Goal: Task Accomplishment & Management: Use online tool/utility

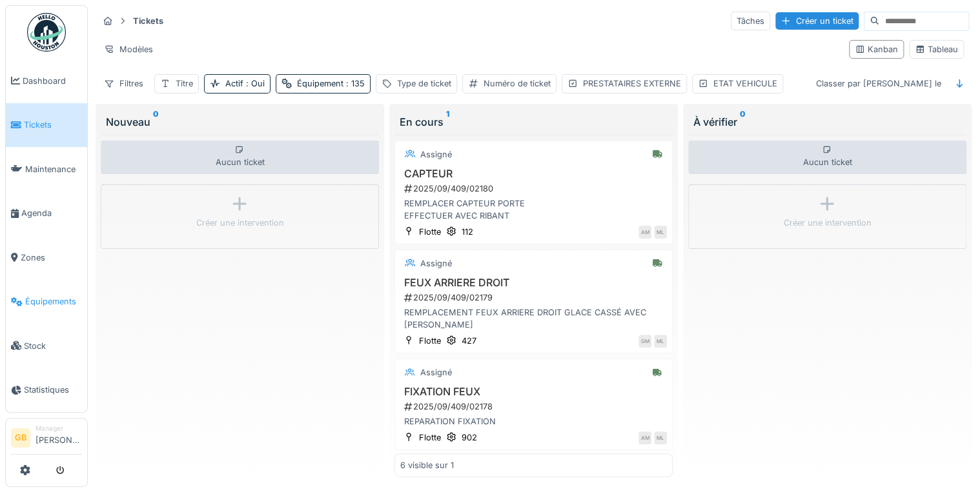
click at [61, 286] on link "Équipements" at bounding box center [46, 302] width 81 height 45
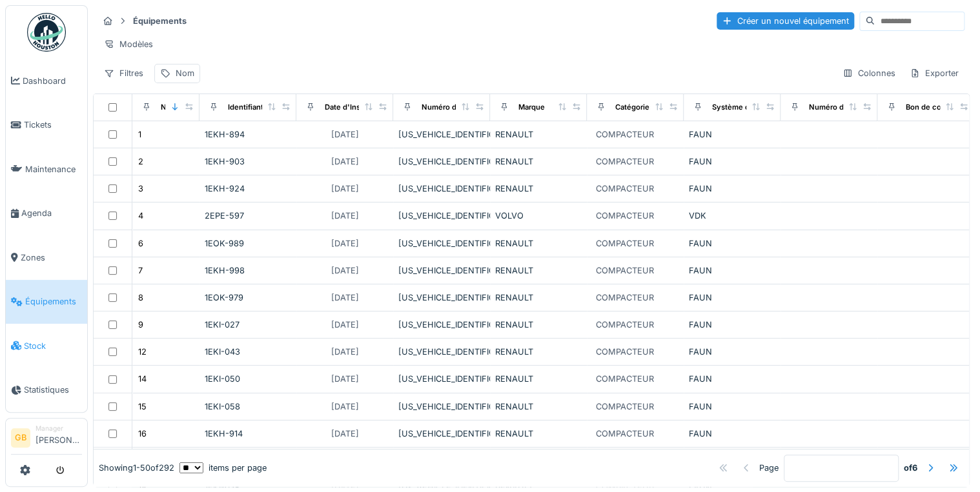
click at [41, 340] on span "Stock" at bounding box center [53, 346] width 58 height 12
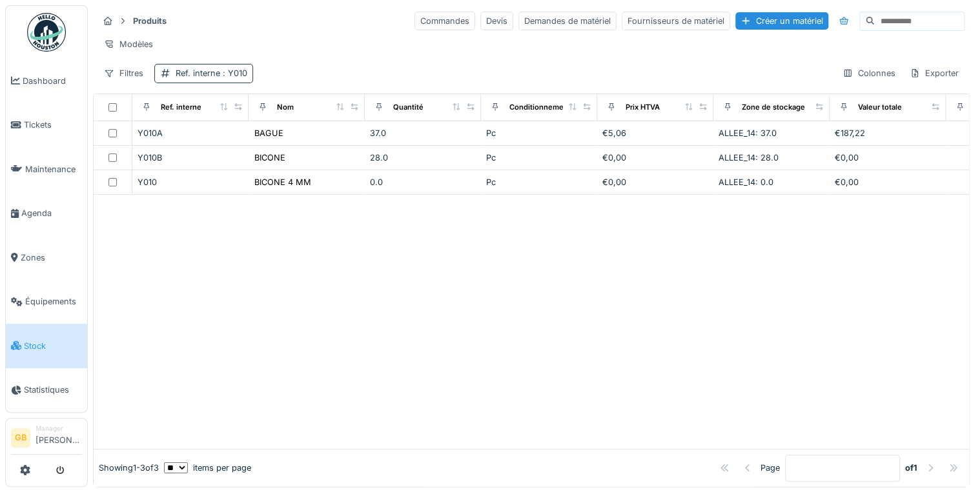
click at [204, 77] on div "Ref. interne : Y010" at bounding box center [212, 73] width 72 height 12
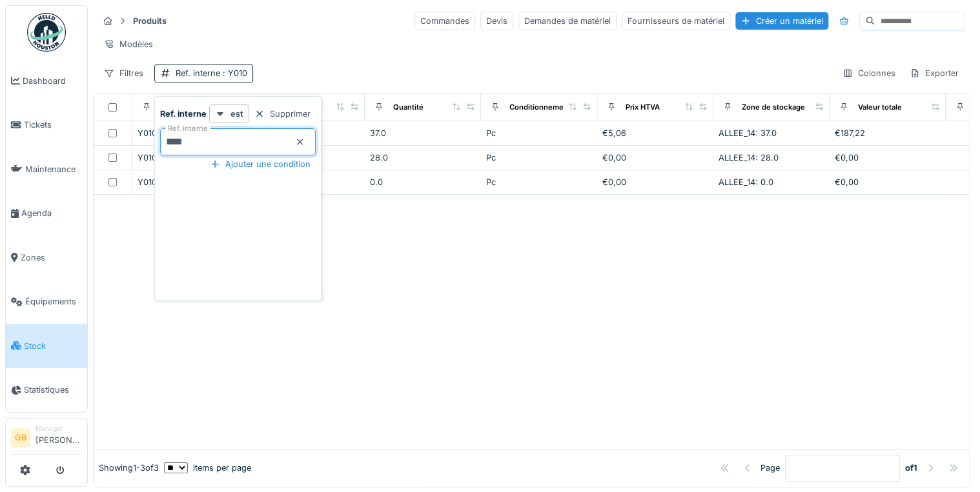
drag, startPoint x: 216, startPoint y: 146, endPoint x: 0, endPoint y: 116, distance: 218.4
click at [0, 132] on html "Dashboard Tickets Maintenance [GEOGRAPHIC_DATA] Zones Équipements Stock Statist…" at bounding box center [490, 246] width 980 height 492
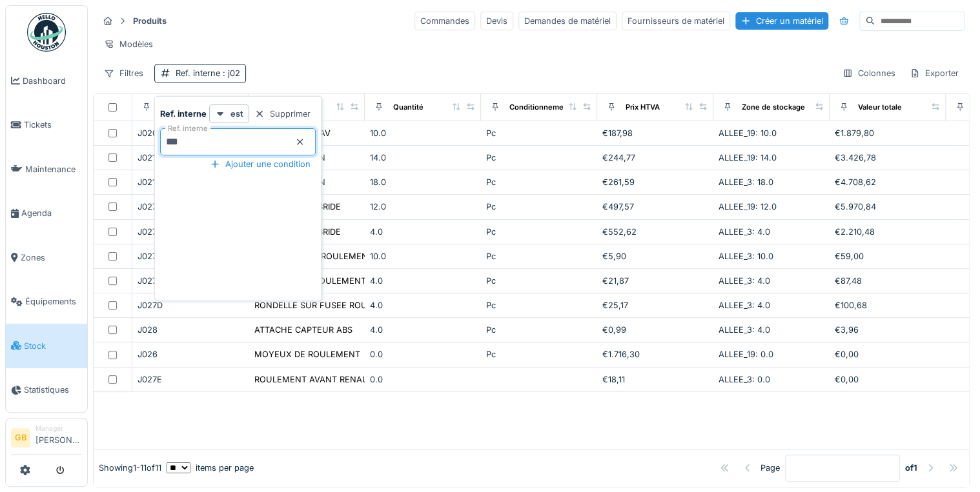
type interne_Q5OTU "****"
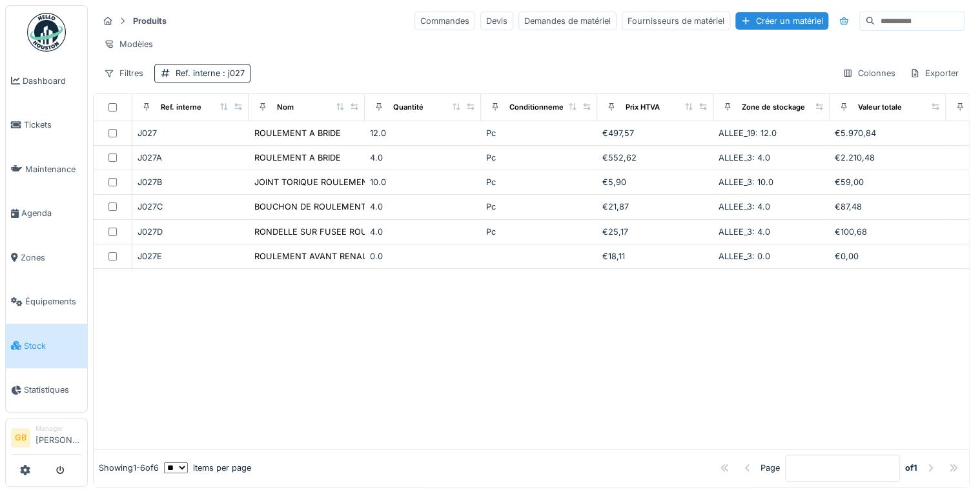
click at [395, 357] on div at bounding box center [531, 359] width 875 height 180
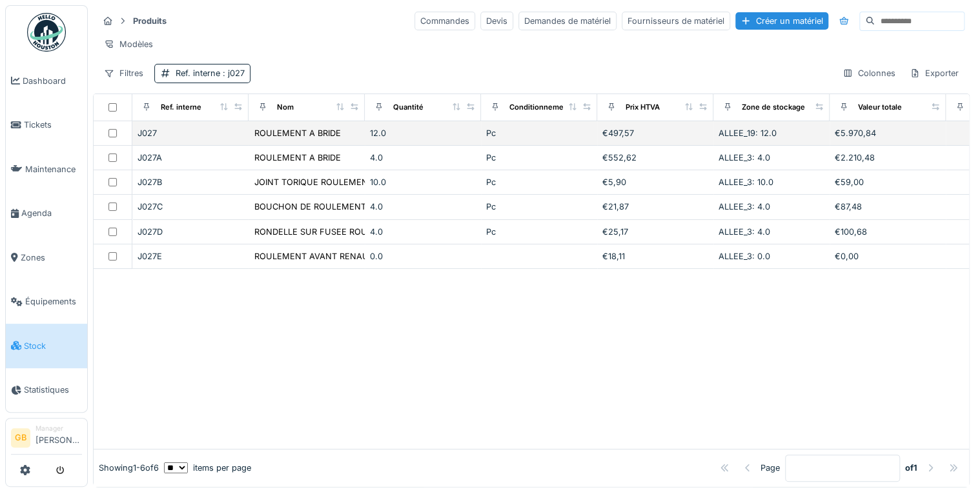
click at [148, 138] on div "J027" at bounding box center [190, 133] width 106 height 12
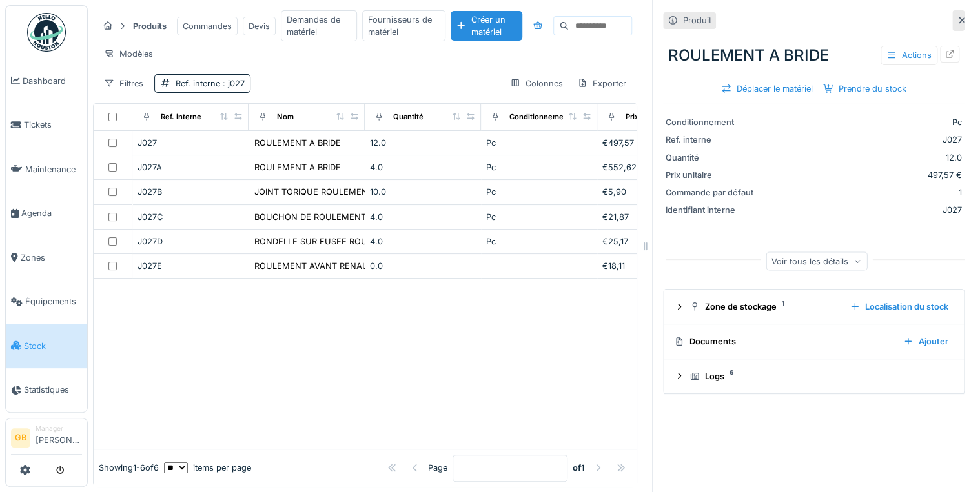
click at [944, 54] on icon at bounding box center [949, 54] width 10 height 8
click at [956, 19] on icon at bounding box center [961, 20] width 10 height 8
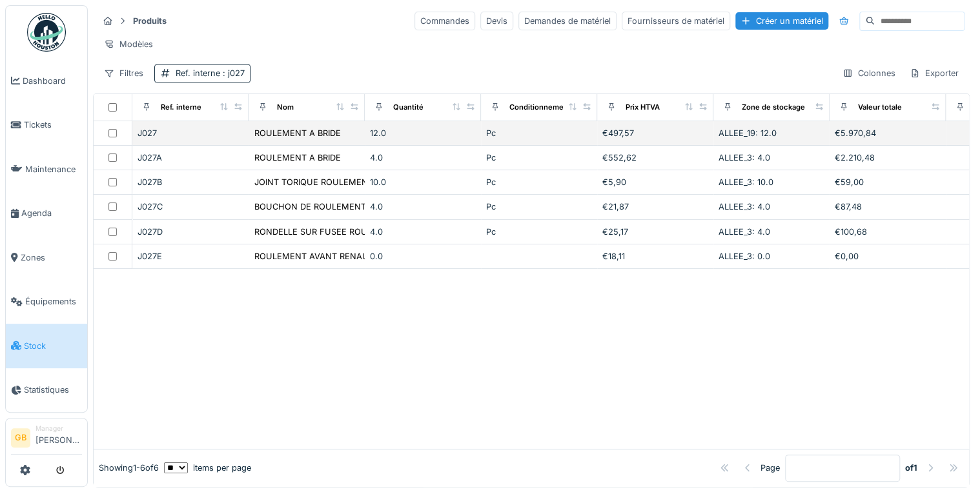
click at [157, 139] on div "J027" at bounding box center [190, 133] width 106 height 12
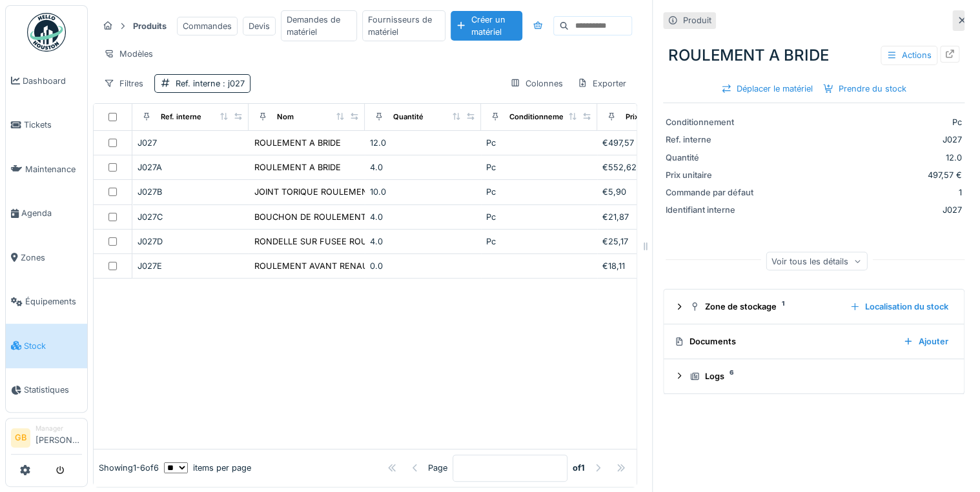
click at [956, 16] on icon at bounding box center [961, 20] width 10 height 8
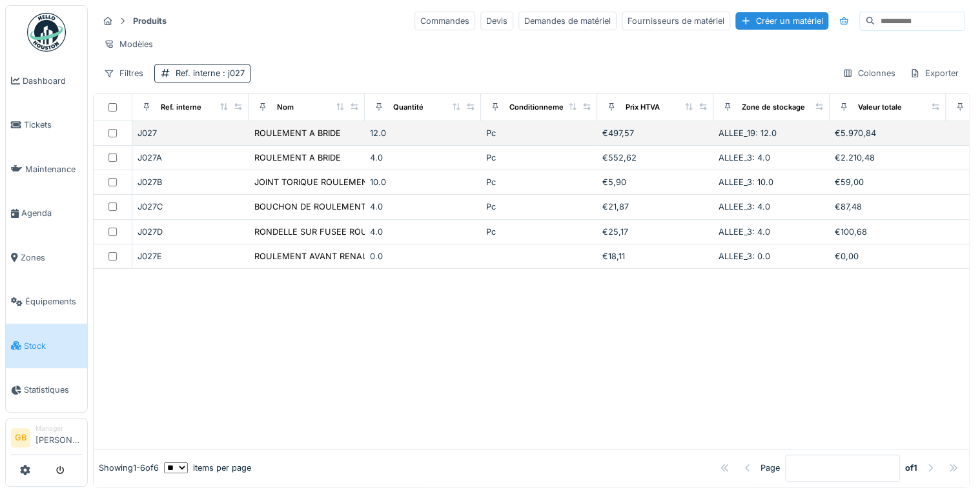
click at [154, 139] on div "J027" at bounding box center [190, 133] width 106 height 12
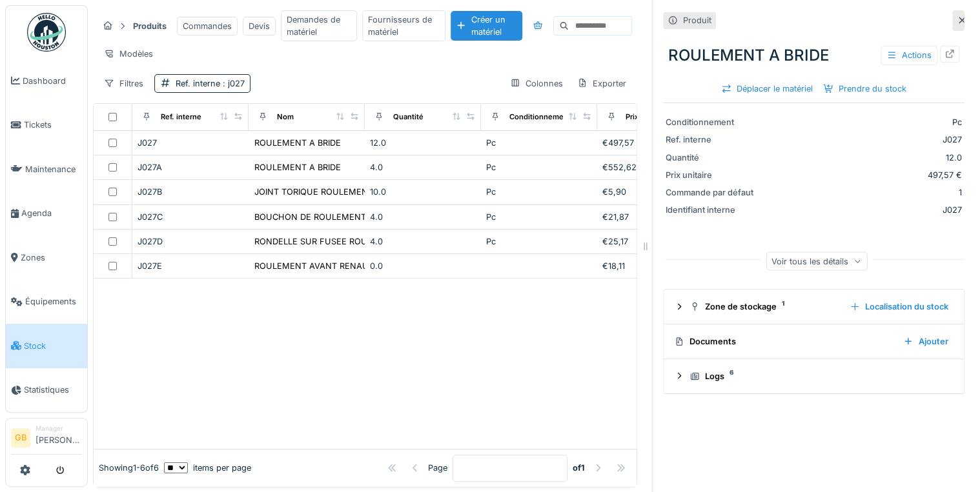
click at [945, 50] on icon at bounding box center [949, 54] width 8 height 8
click at [956, 16] on icon at bounding box center [961, 20] width 10 height 8
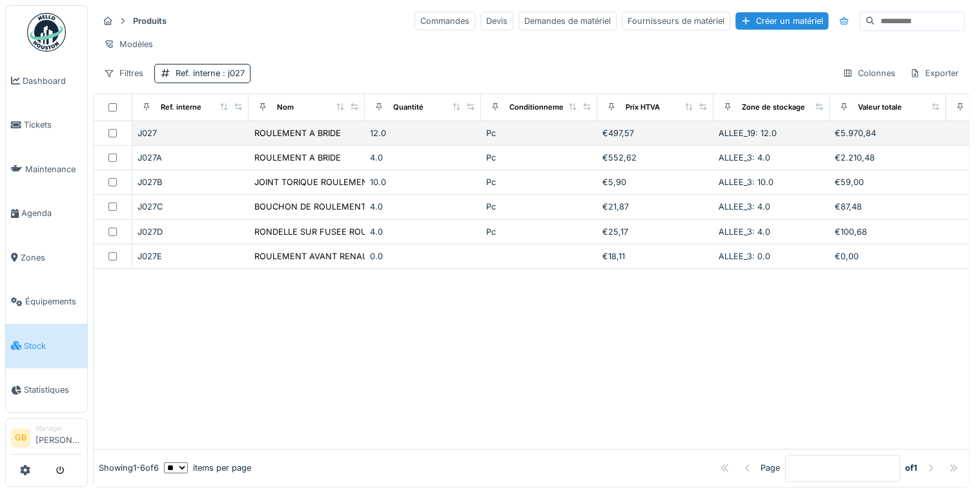
click at [148, 135] on div "J027" at bounding box center [190, 133] width 106 height 12
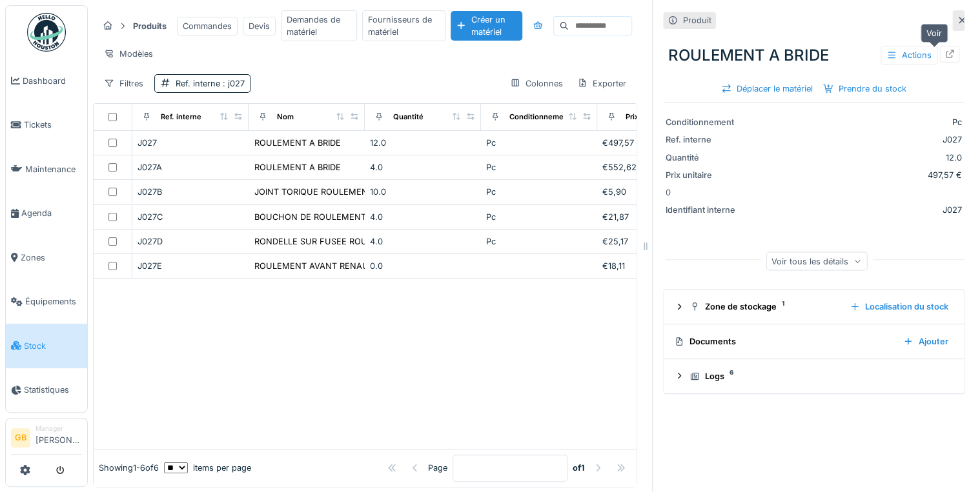
click at [939, 53] on div at bounding box center [948, 54] width 19 height 16
click at [956, 25] on div at bounding box center [961, 20] width 10 height 12
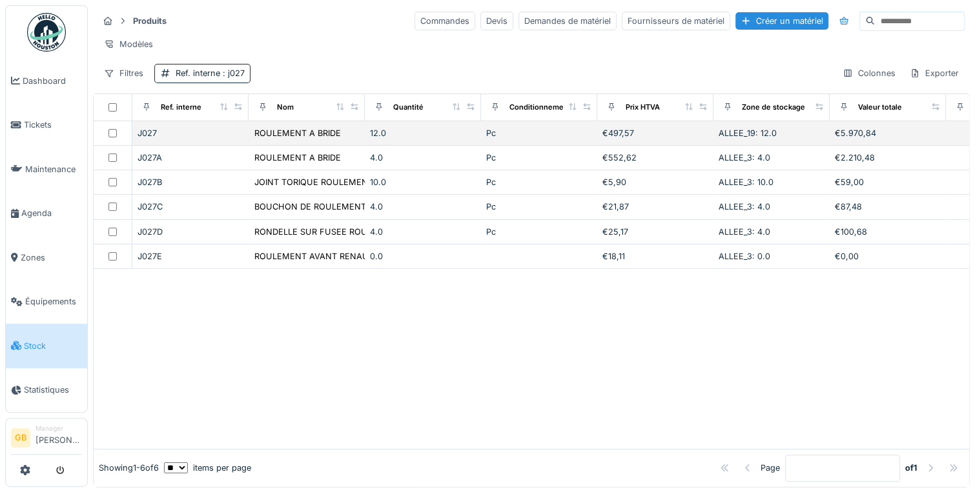
click at [149, 137] on div "J027" at bounding box center [190, 133] width 106 height 12
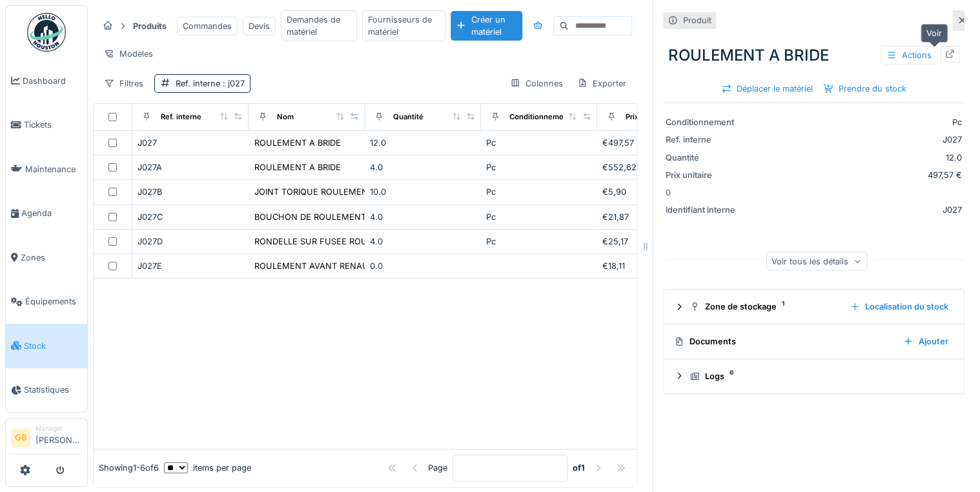
click at [944, 54] on icon at bounding box center [949, 54] width 10 height 8
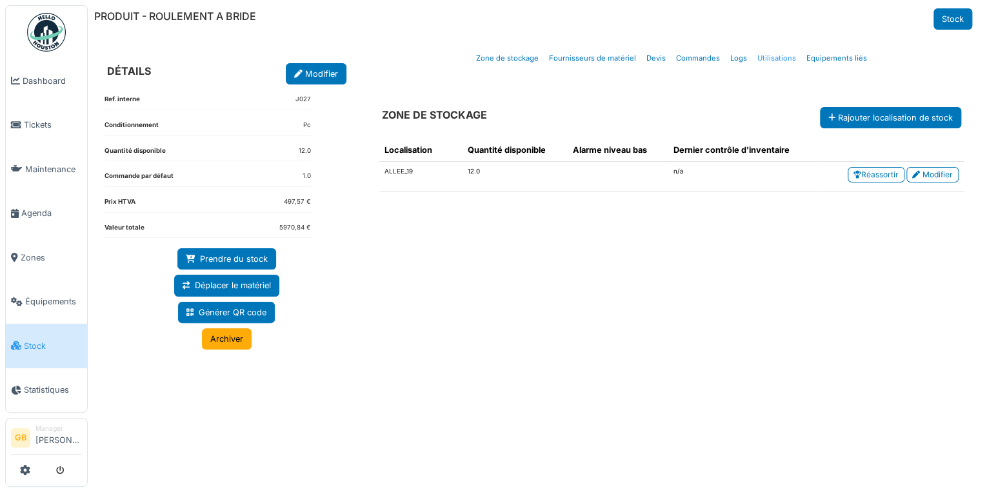
click at [769, 59] on link "Utilisations" at bounding box center [776, 58] width 49 height 30
select select "***"
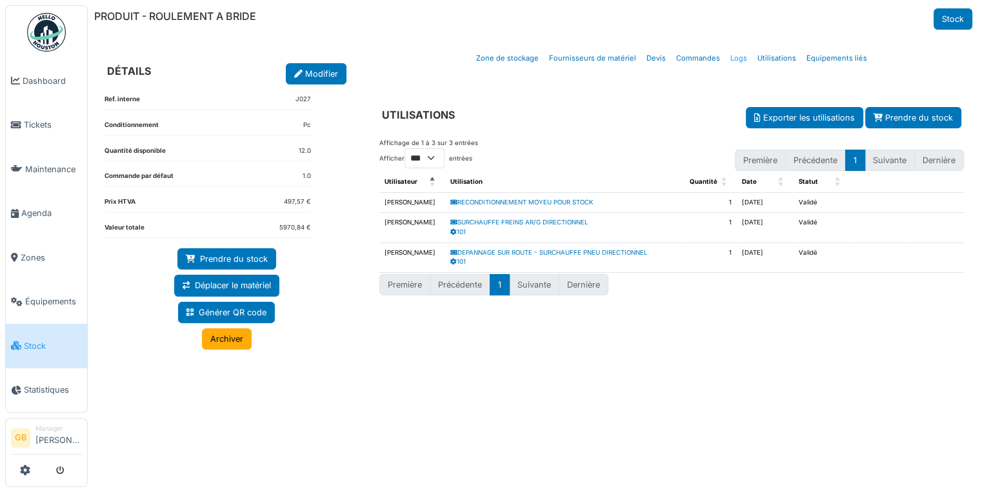
click at [740, 59] on link "Logs" at bounding box center [738, 58] width 27 height 30
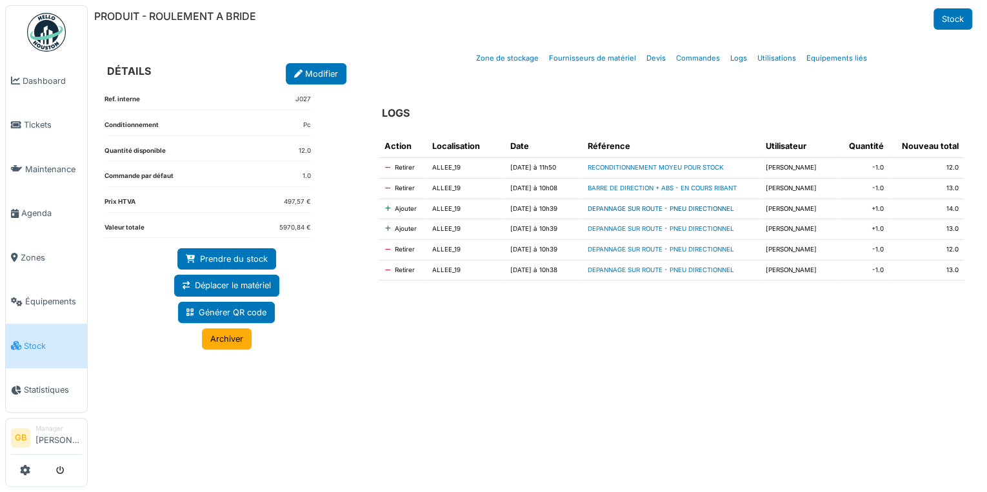
click at [719, 206] on link "DEPANNAGE SUR ROUTE - PNEU DIRECTIONNEL" at bounding box center [661, 208] width 146 height 7
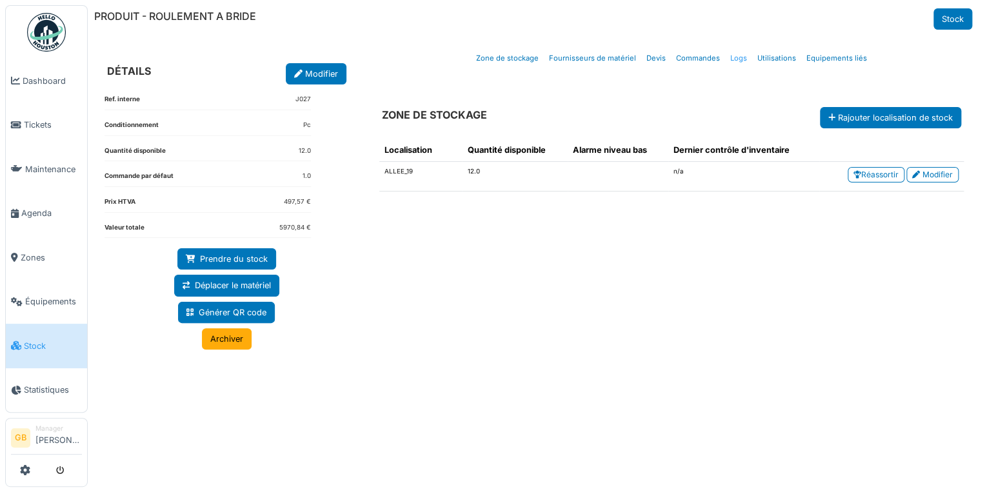
click at [746, 55] on link "Logs" at bounding box center [738, 58] width 27 height 30
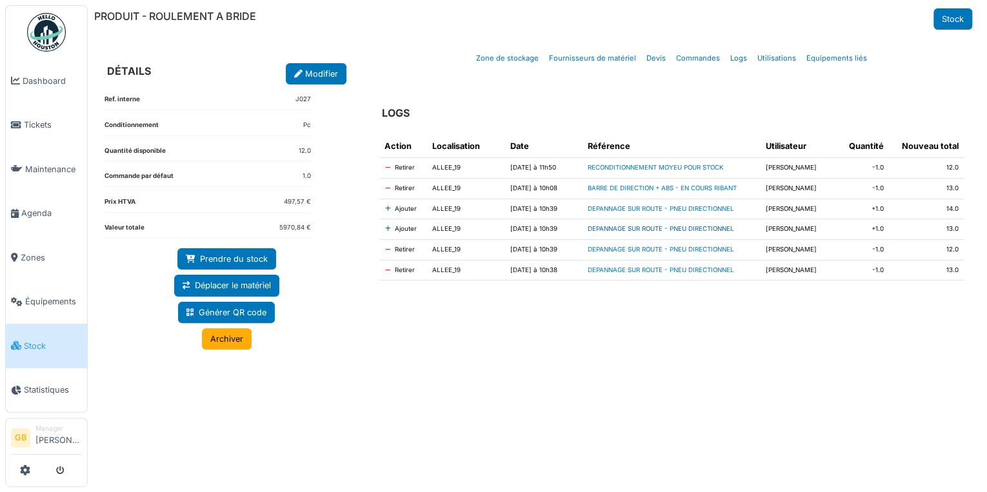
click at [628, 228] on link "DEPANNAGE SUR ROUTE - PNEU DIRECTIONNEL" at bounding box center [661, 228] width 146 height 7
click at [684, 250] on link "DEPANNAGE SUR ROUTE - PNEU DIRECTIONNEL" at bounding box center [661, 249] width 146 height 7
click at [686, 266] on link "DEPANNAGE SUR ROUTE - PNEU DIRECTIONNEL" at bounding box center [661, 269] width 146 height 7
click at [671, 188] on link "BARRE DE DIRECTION + ABS - EN COURS RIBANT" at bounding box center [662, 188] width 149 height 7
click at [654, 169] on link "RECONDITIONNEMENT MOYEU POUR STOCK" at bounding box center [656, 167] width 136 height 7
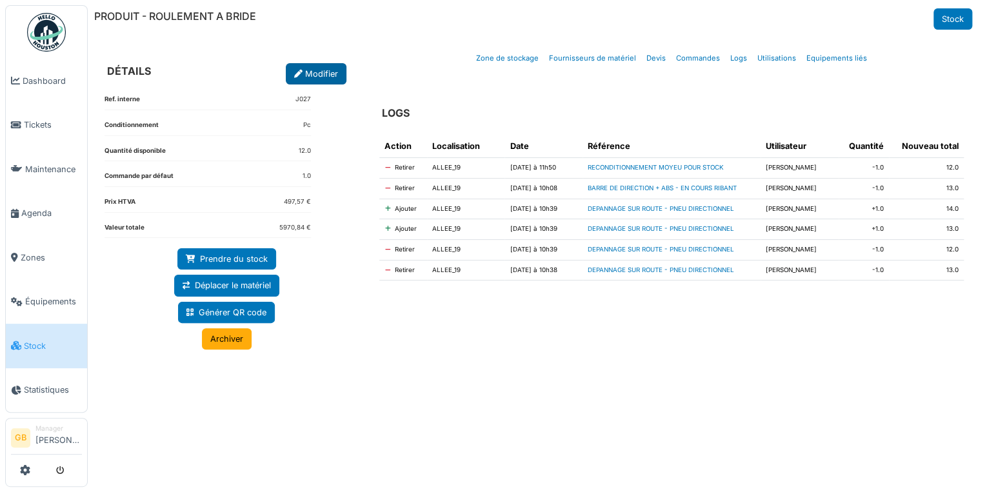
click at [308, 72] on link "Modifier" at bounding box center [316, 73] width 61 height 21
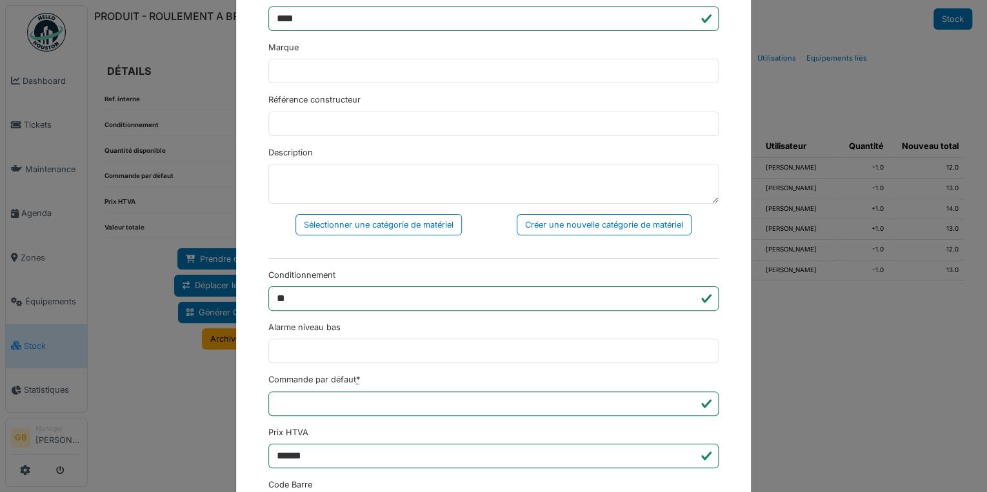
scroll to position [155, 0]
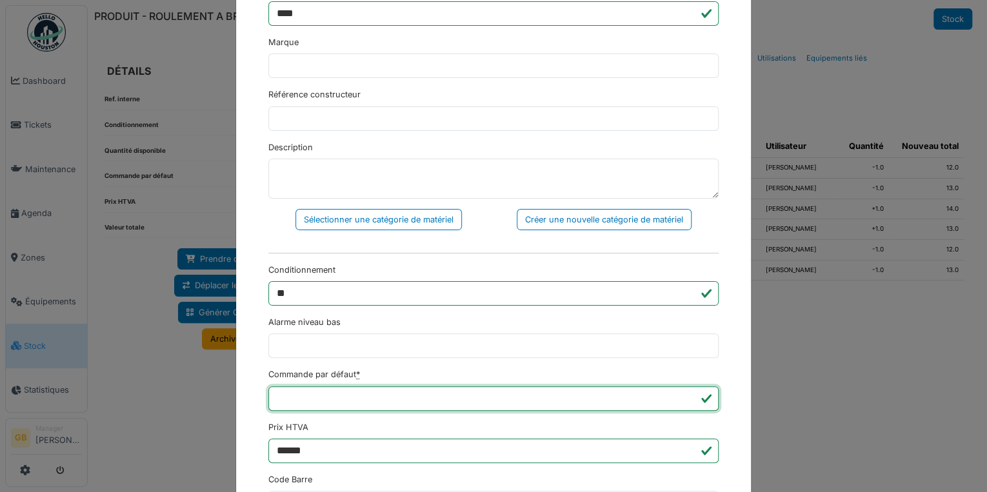
click at [323, 400] on input "***" at bounding box center [493, 399] width 450 height 25
type input "*"
click at [687, 401] on input "*" at bounding box center [493, 399] width 450 height 25
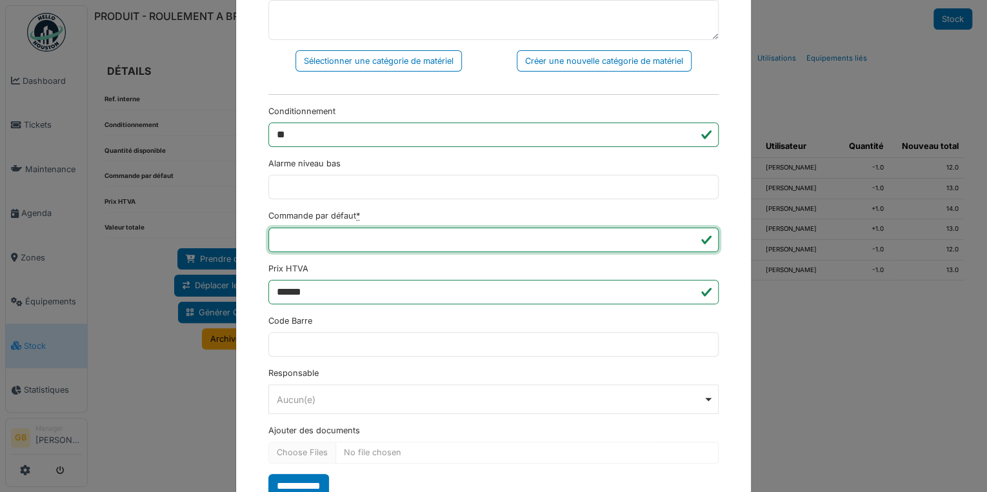
scroll to position [356, 0]
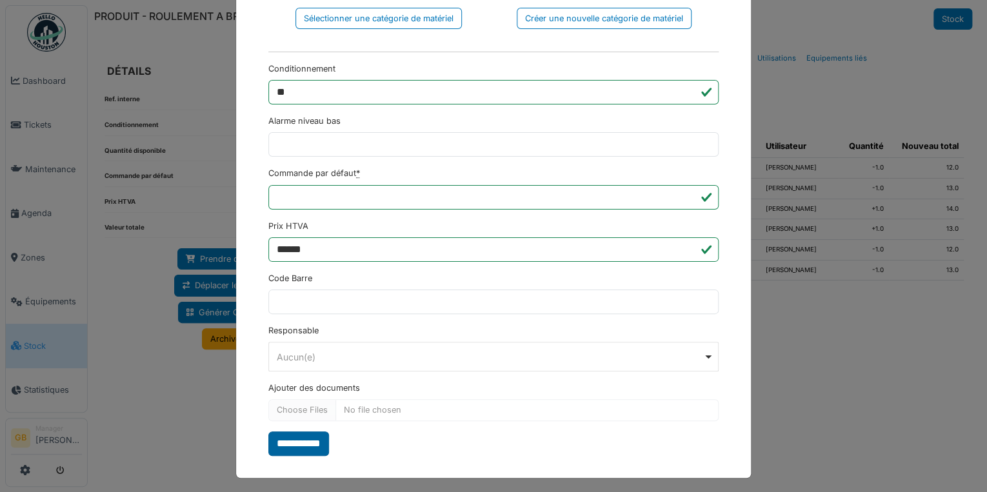
click at [302, 432] on input "**********" at bounding box center [298, 444] width 61 height 25
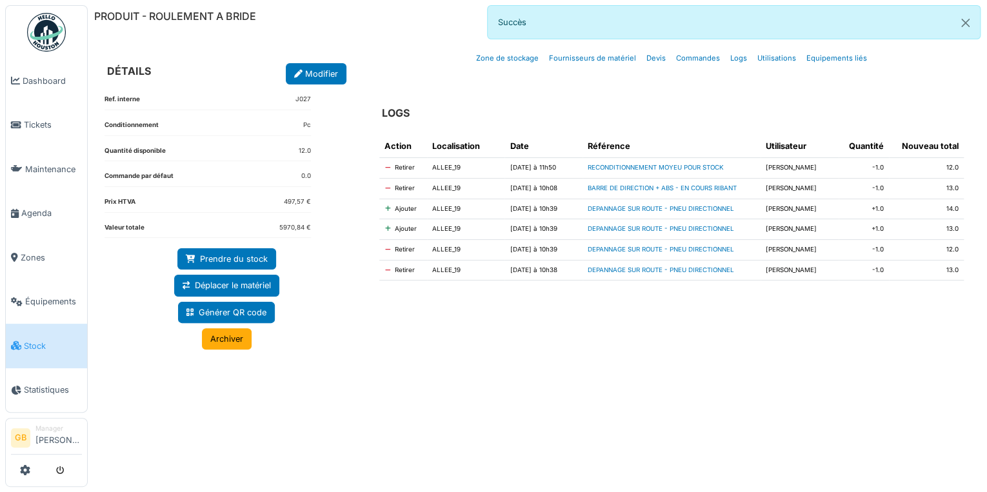
drag, startPoint x: 650, startPoint y: 98, endPoint x: 630, endPoint y: 97, distance: 20.0
click at [650, 98] on div "LOGS" at bounding box center [671, 104] width 605 height 41
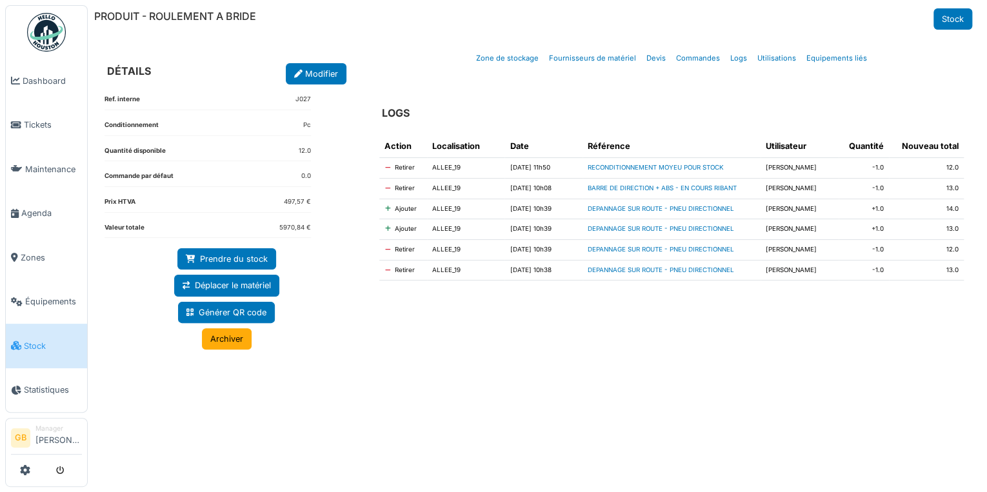
click at [674, 264] on td "DEPANNAGE SUR ROUTE - PNEU DIRECTIONNEL" at bounding box center [672, 270] width 178 height 21
click at [679, 270] on link "DEPANNAGE SUR ROUTE - PNEU DIRECTIONNEL" at bounding box center [661, 269] width 146 height 7
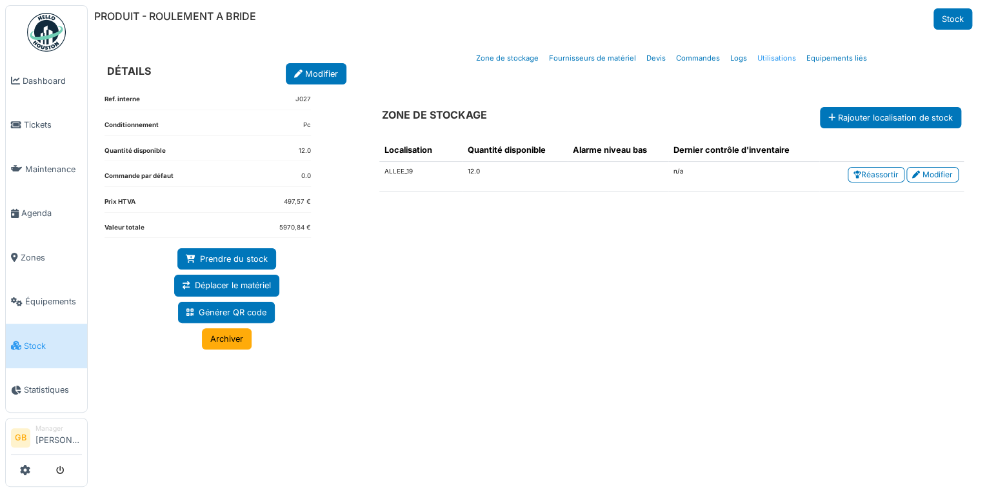
click at [796, 52] on link "Utilisations" at bounding box center [776, 58] width 49 height 30
select select "***"
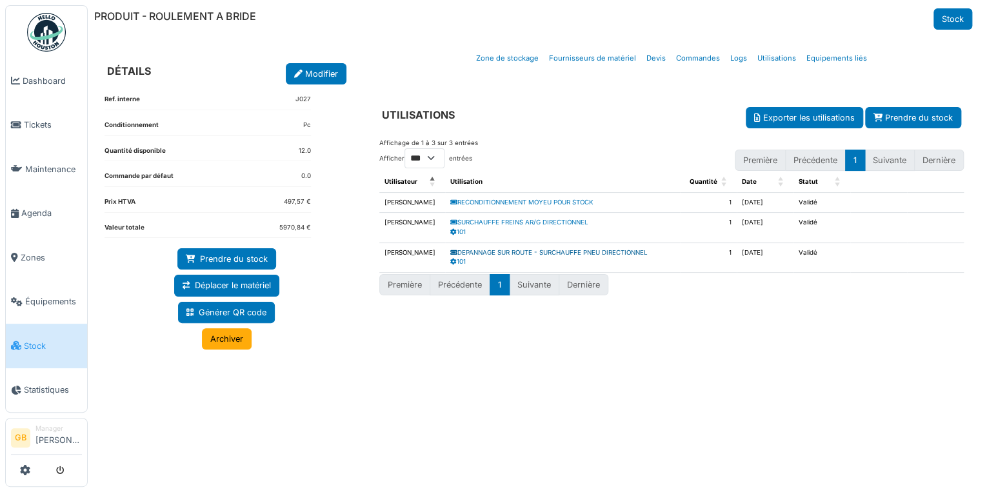
click at [619, 253] on link "DEPANNAGE SUR ROUTE - SURCHAUFFE PNEU DIRECTIONNEL" at bounding box center [548, 252] width 197 height 7
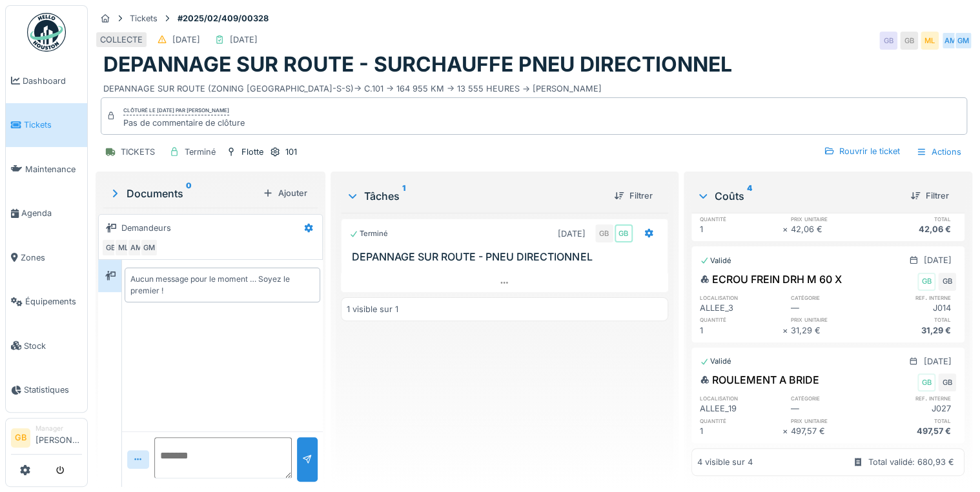
scroll to position [8, 0]
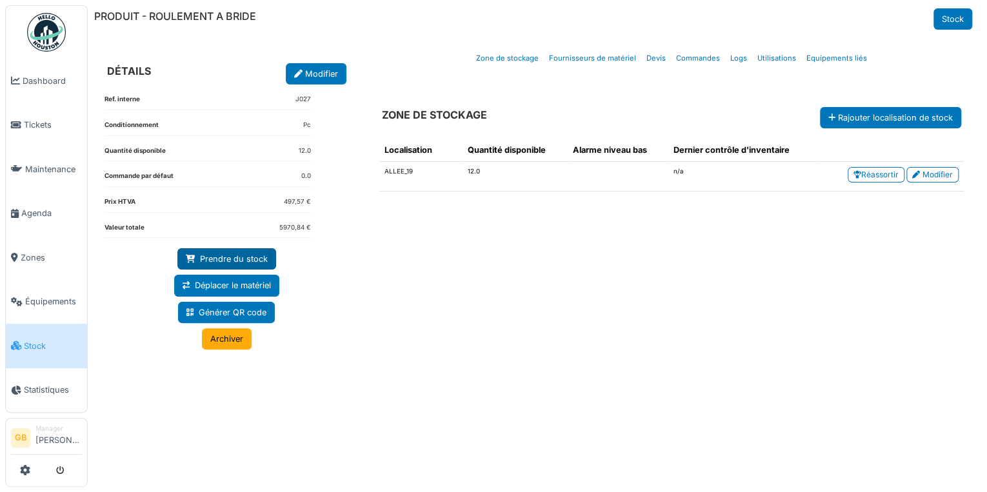
click at [237, 261] on link "Prendre du stock" at bounding box center [226, 258] width 99 height 21
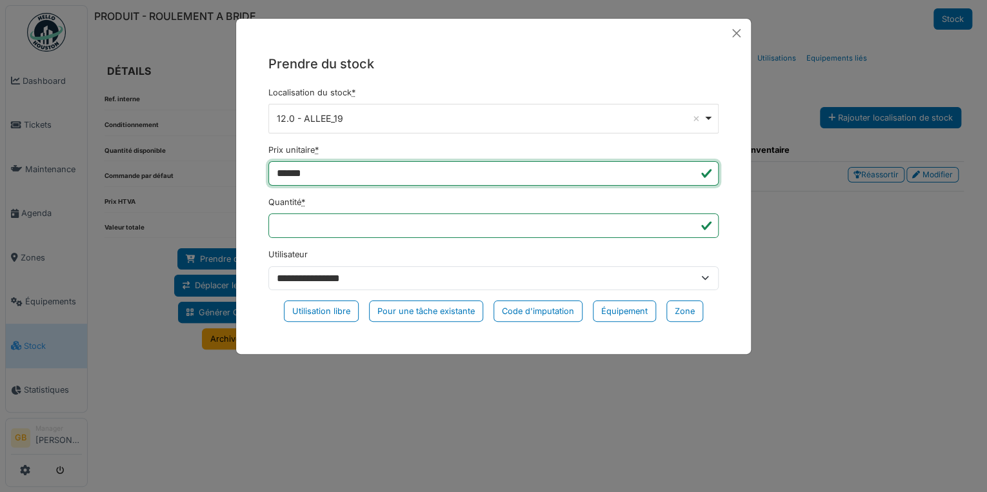
drag, startPoint x: 261, startPoint y: 171, endPoint x: 60, endPoint y: 158, distance: 201.7
click at [65, 158] on div "**********" at bounding box center [493, 246] width 987 height 492
type input "*"
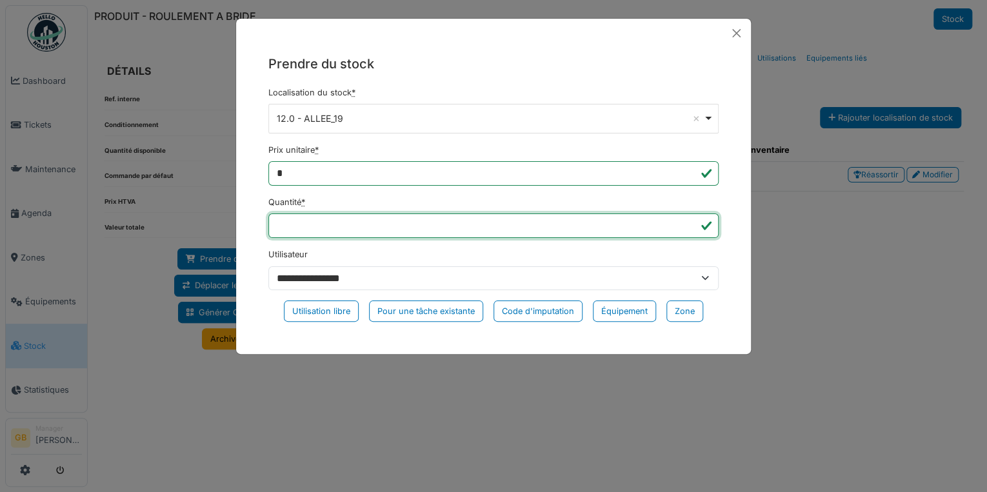
type input "*"
click at [691, 222] on input "*" at bounding box center [493, 226] width 450 height 25
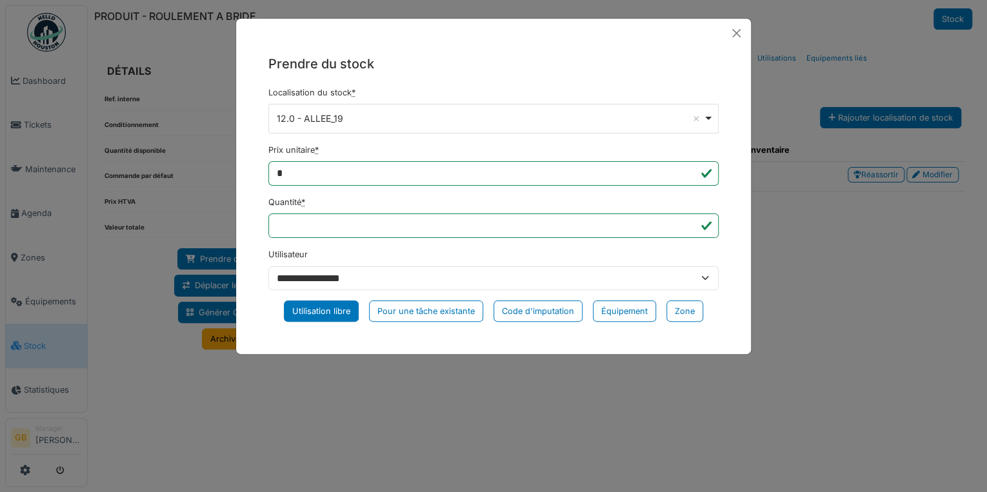
click at [330, 310] on div "Utilisation libre" at bounding box center [321, 311] width 75 height 21
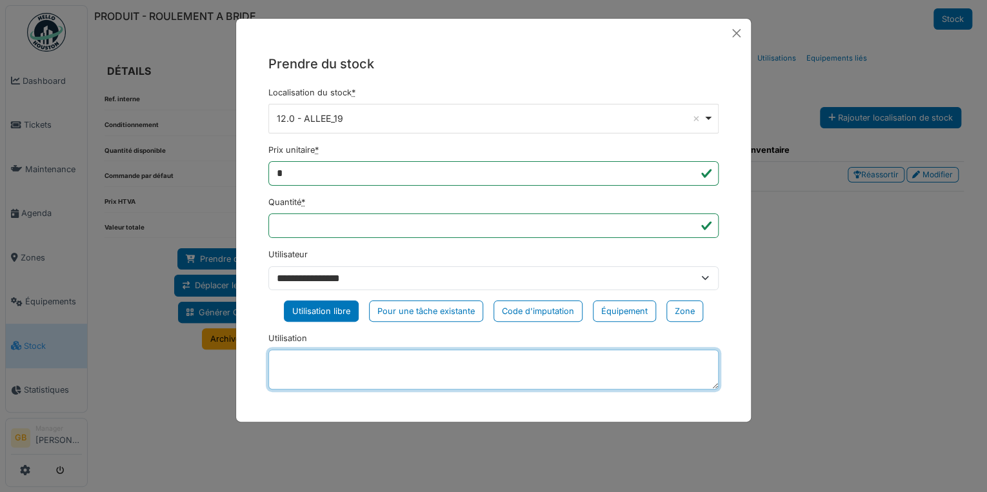
click at [352, 382] on textarea "Utilisation" at bounding box center [493, 370] width 450 height 40
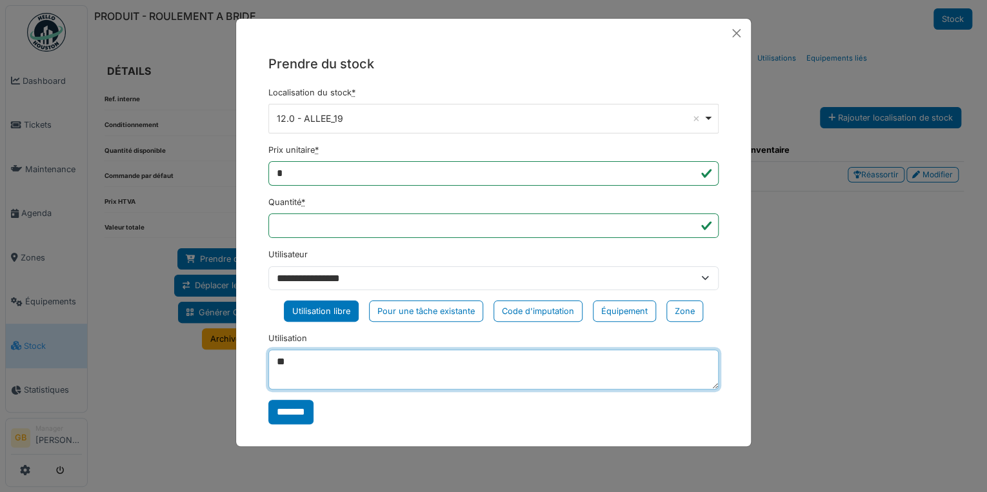
type textarea "*"
type textarea "**********"
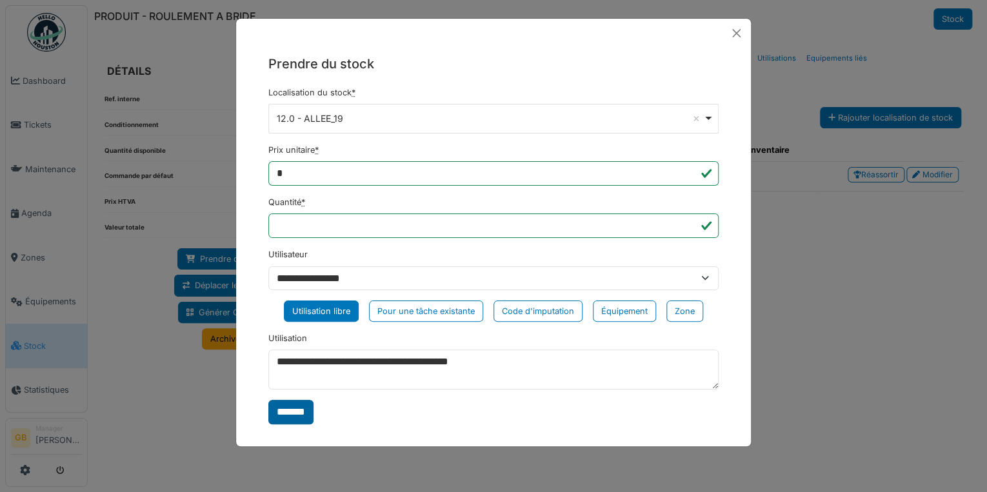
click at [310, 414] on input "*******" at bounding box center [290, 412] width 45 height 25
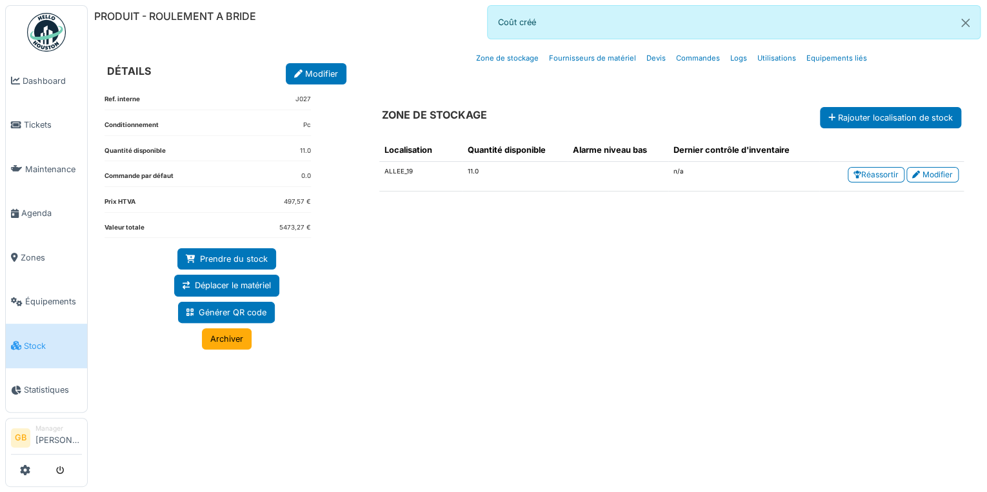
drag, startPoint x: 732, startPoint y: 365, endPoint x: 767, endPoint y: 372, distance: 35.6
click at [767, 372] on div "Localisation Quantité disponible Alarme niveau bas Dernier contrôle d'inventair…" at bounding box center [671, 295] width 605 height 334
drag, startPoint x: 767, startPoint y: 372, endPoint x: 748, endPoint y: 371, distance: 18.1
click at [748, 371] on div "Localisation Quantité disponible Alarme niveau bas Dernier contrôle d'inventair…" at bounding box center [671, 295] width 605 height 334
click at [54, 44] on img at bounding box center [46, 32] width 39 height 39
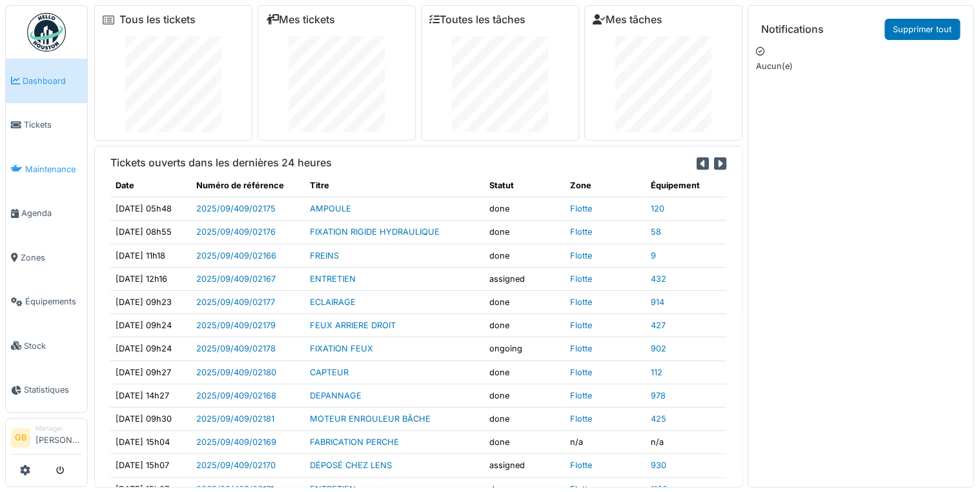
click at [47, 163] on span "Maintenance" at bounding box center [53, 169] width 57 height 12
click at [34, 125] on span "Tickets" at bounding box center [53, 125] width 58 height 12
